Goal: Task Accomplishment & Management: Manage account settings

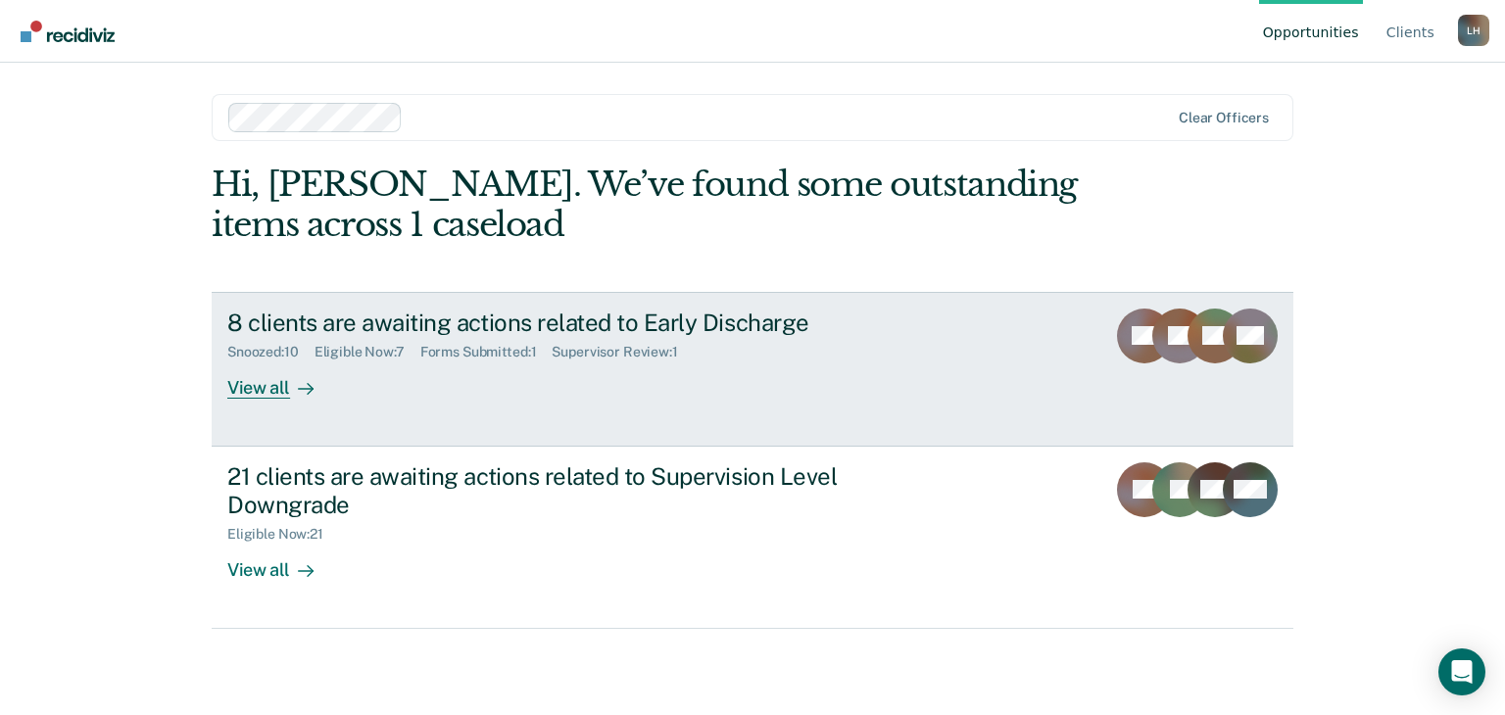
click at [535, 321] on div "8 clients are awaiting actions related to Early Discharge" at bounding box center [571, 323] width 688 height 28
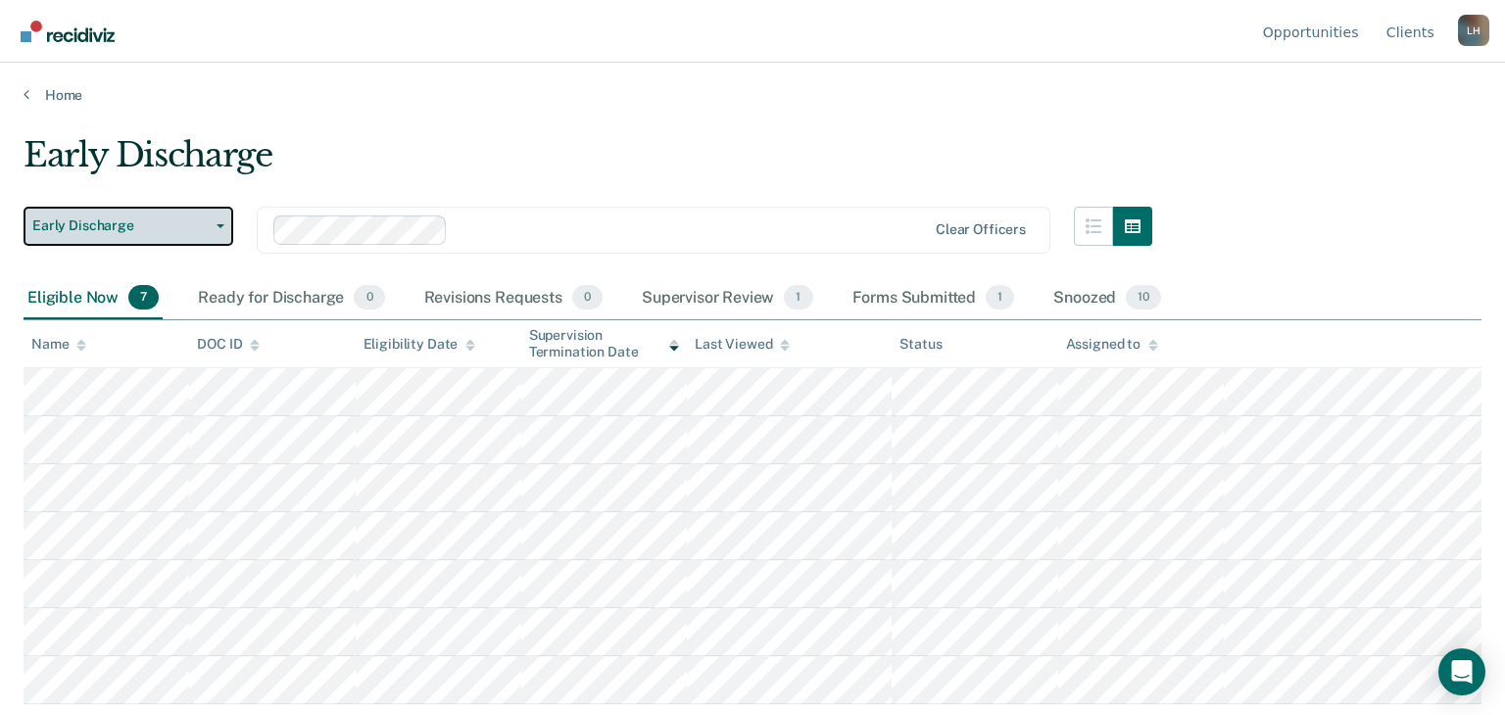
click at [223, 224] on button "Early Discharge" at bounding box center [129, 226] width 210 height 39
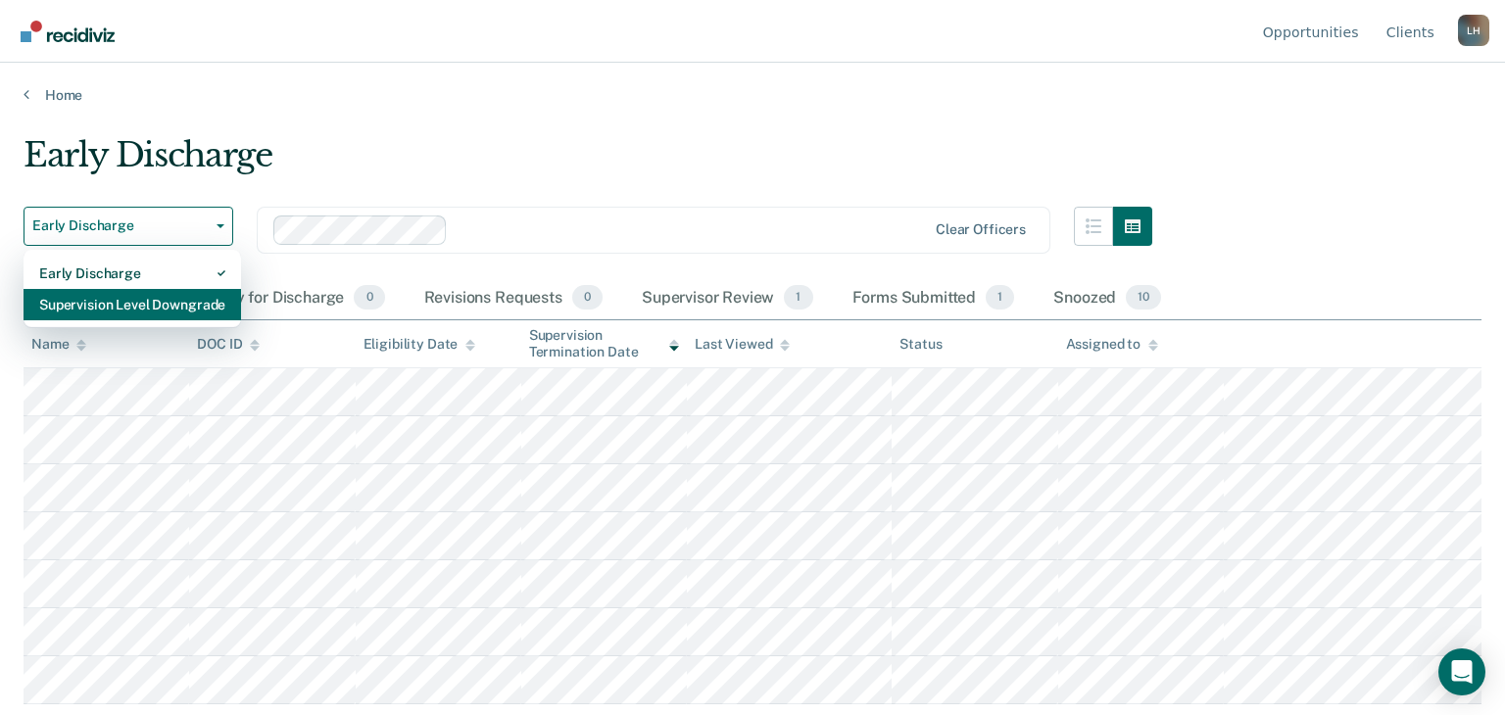
click at [176, 311] on div "Supervision Level Downgrade" at bounding box center [132, 304] width 186 height 31
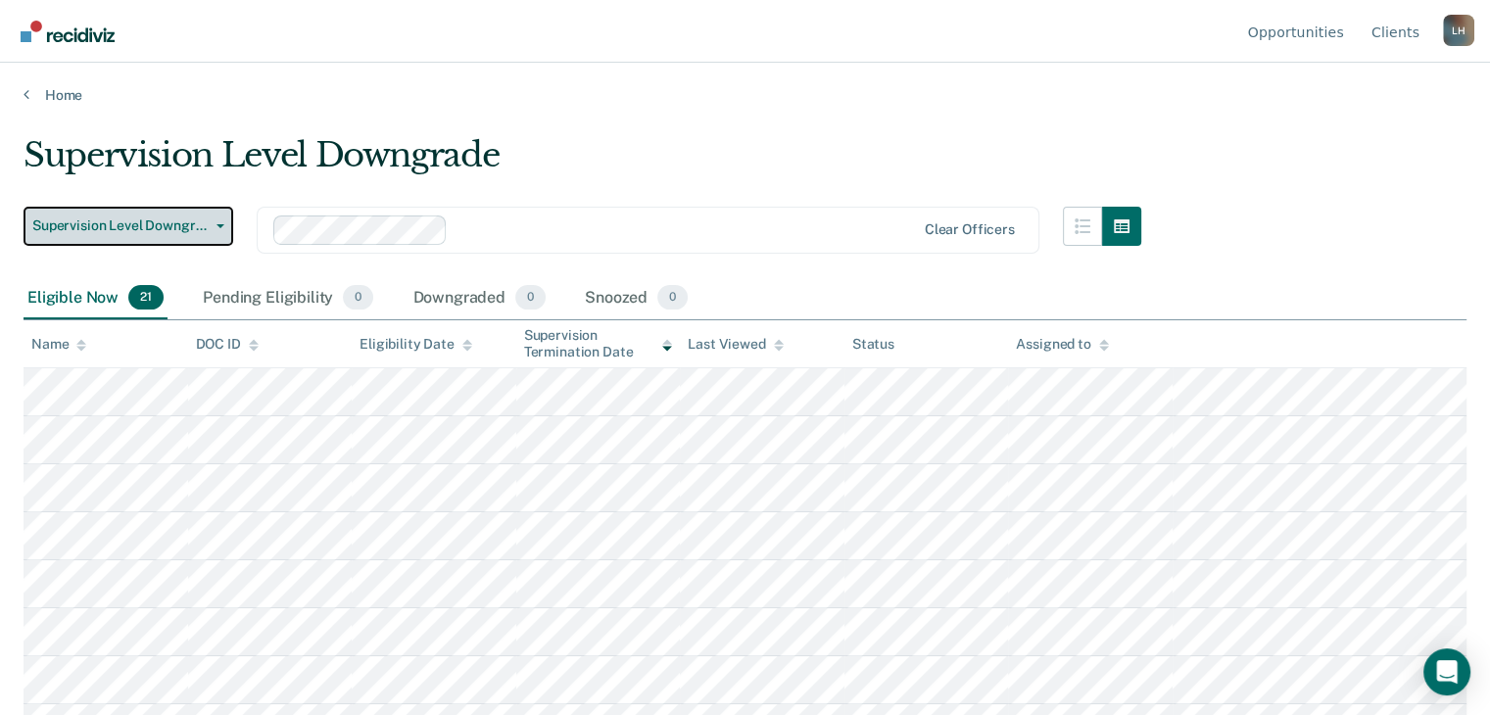
click at [228, 222] on button "Supervision Level Downgrade" at bounding box center [129, 226] width 210 height 39
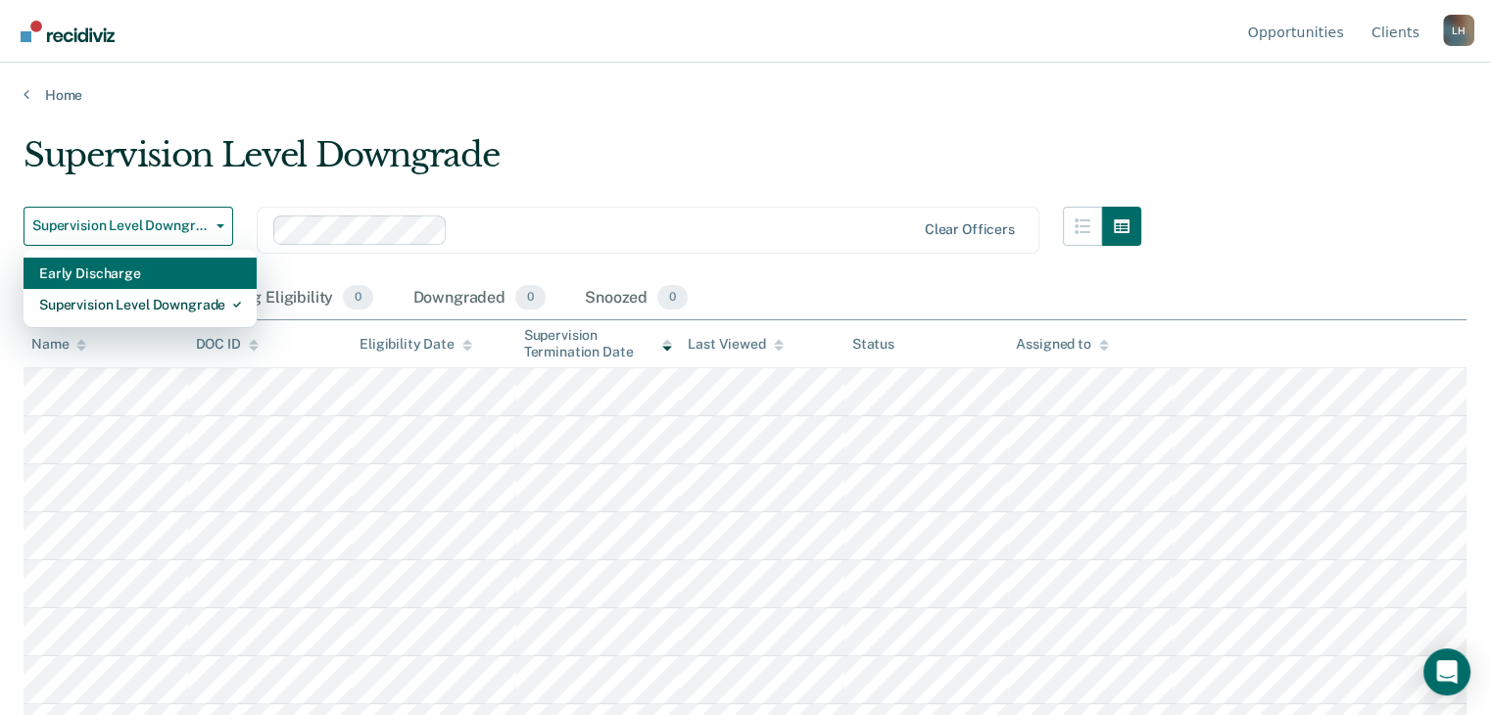
click at [188, 280] on div "Early Discharge" at bounding box center [140, 273] width 202 height 31
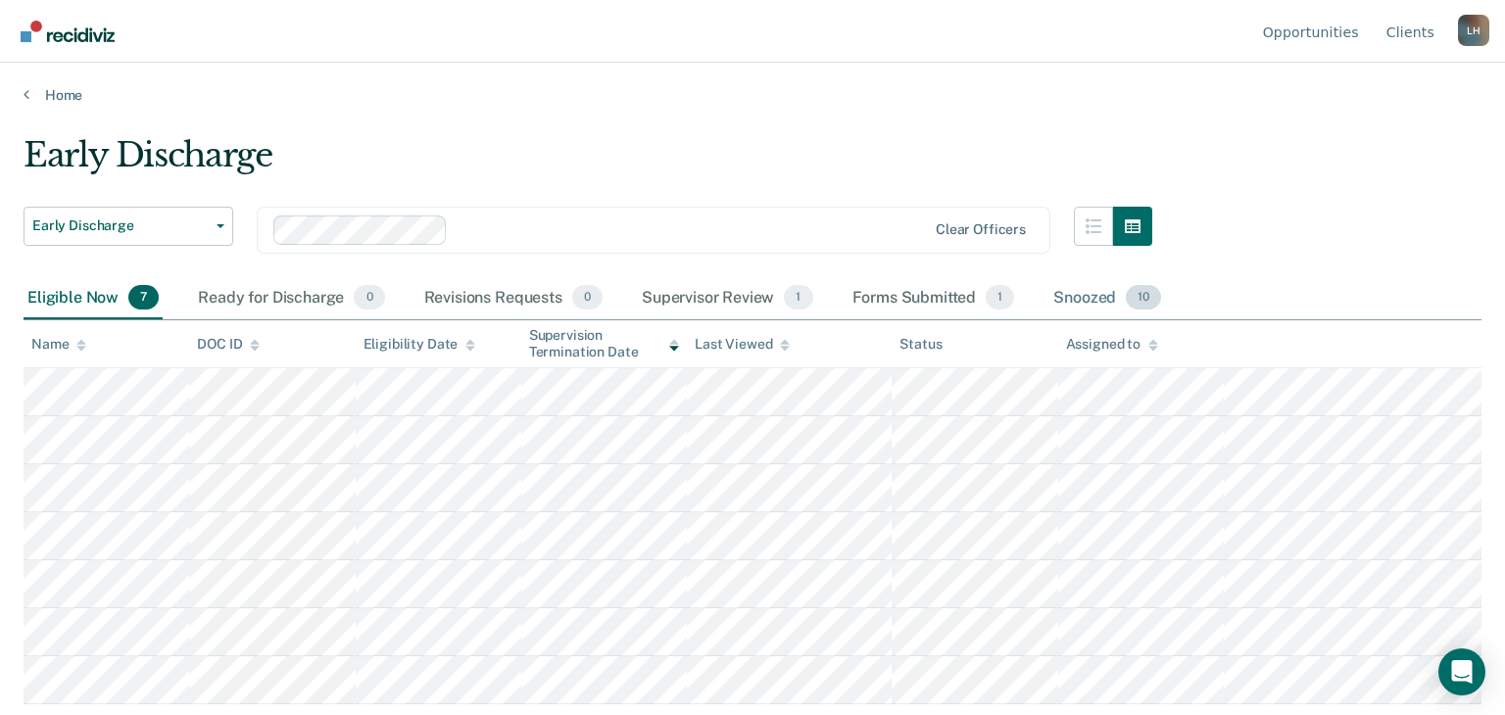
click at [1076, 295] on div "Snoozed 10" at bounding box center [1107, 298] width 116 height 43
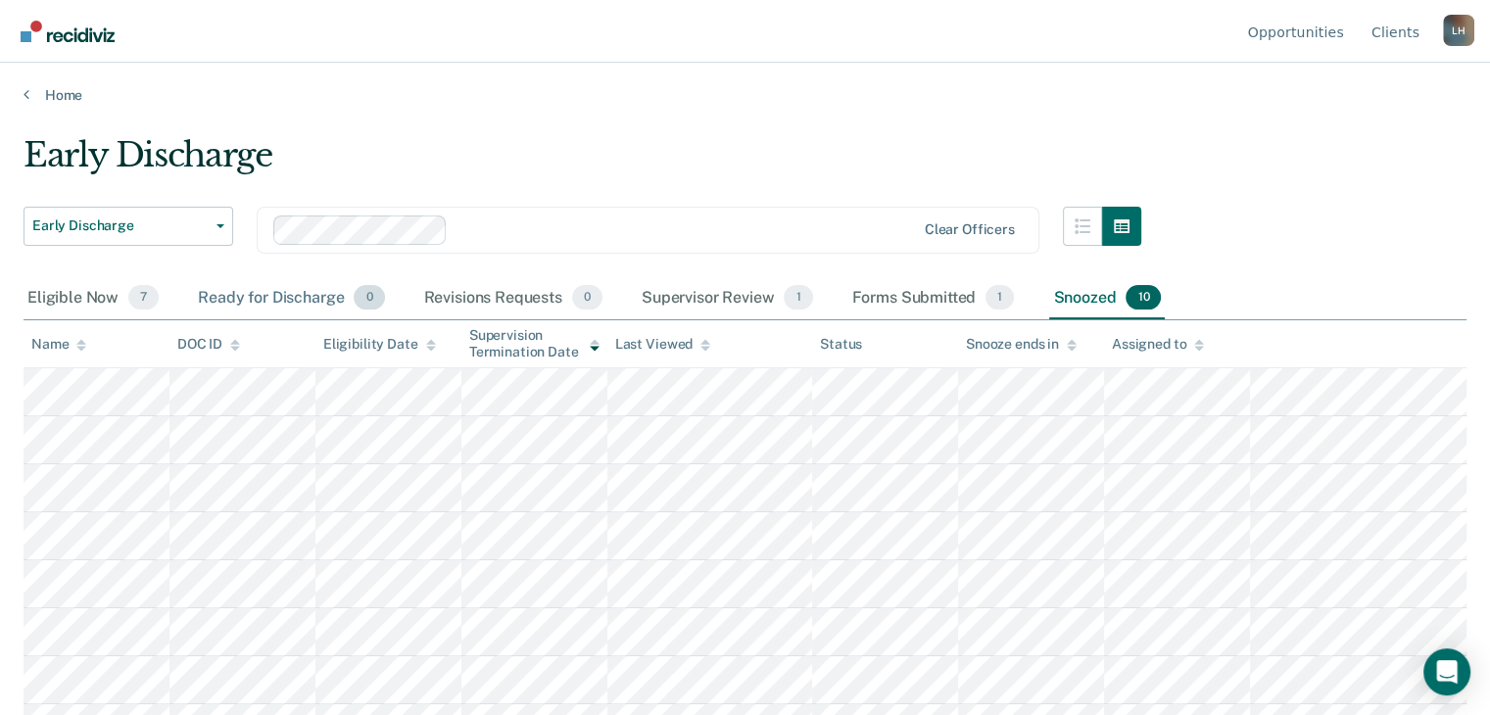
click at [233, 300] on div "Ready for Discharge 0" at bounding box center [291, 298] width 194 height 43
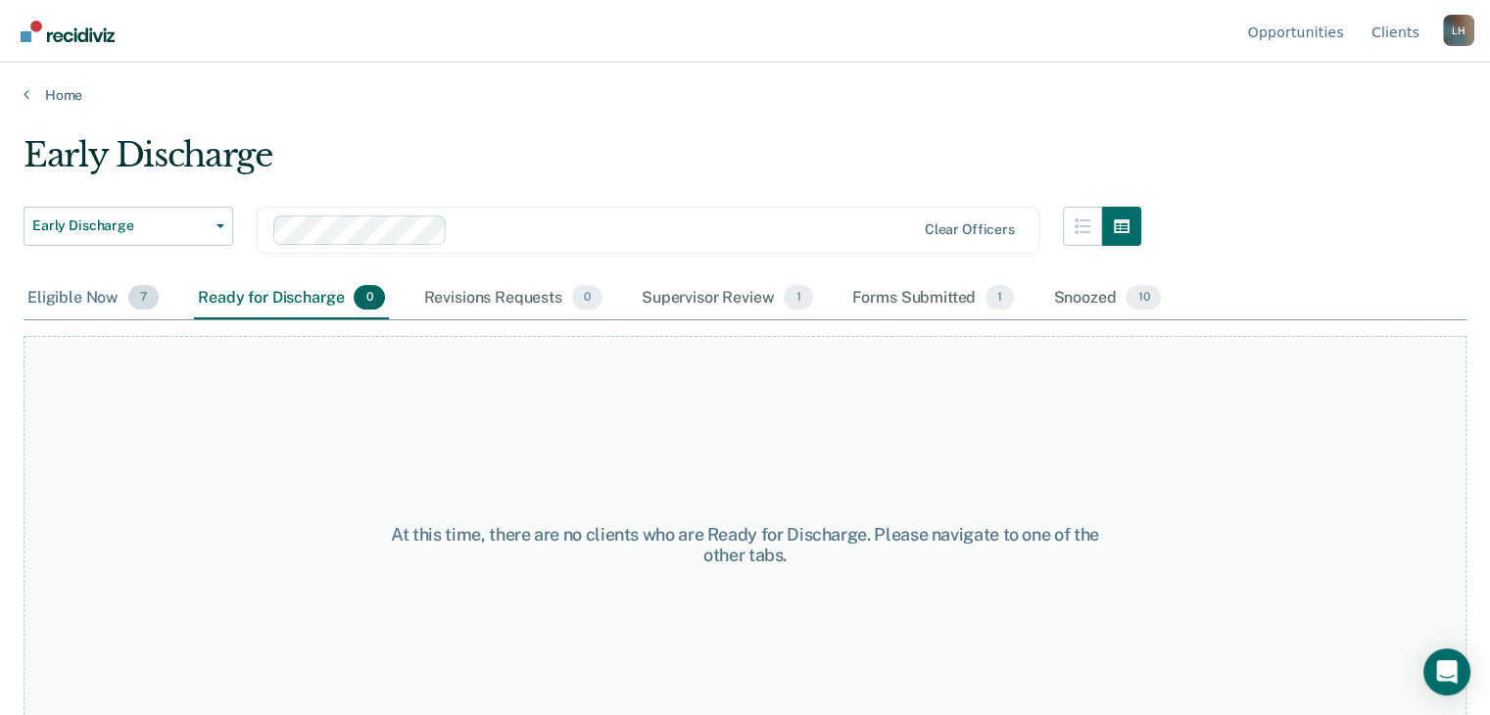
click at [67, 299] on div "Eligible Now 7" at bounding box center [93, 298] width 139 height 43
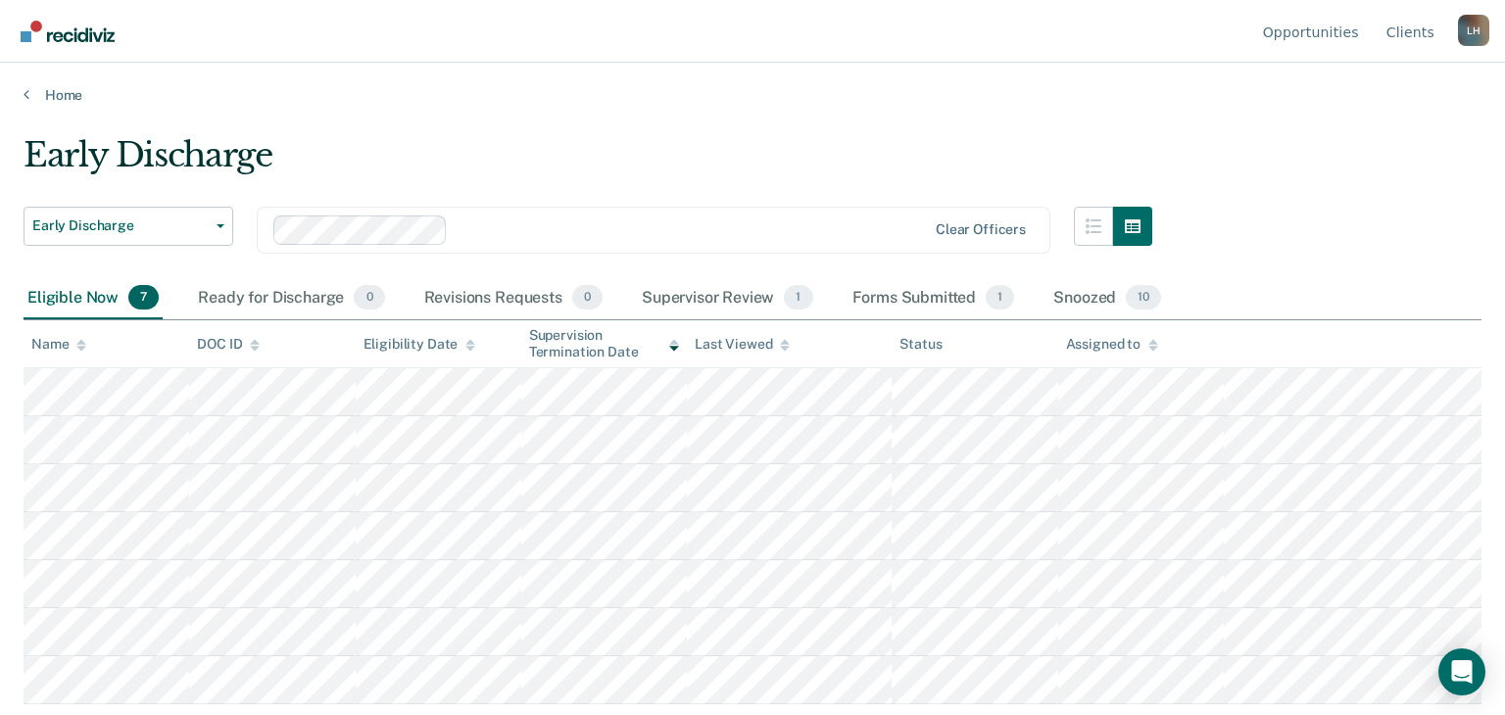
click at [739, 135] on div "Early Discharge" at bounding box center [588, 163] width 1129 height 56
